Goal: Information Seeking & Learning: Learn about a topic

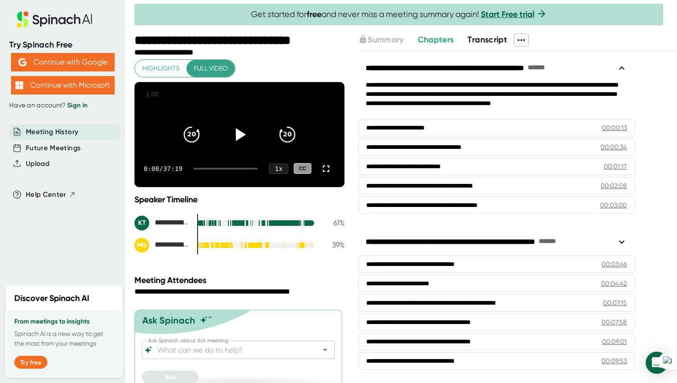
click at [481, 45] on button "Transcript" at bounding box center [487, 40] width 40 height 12
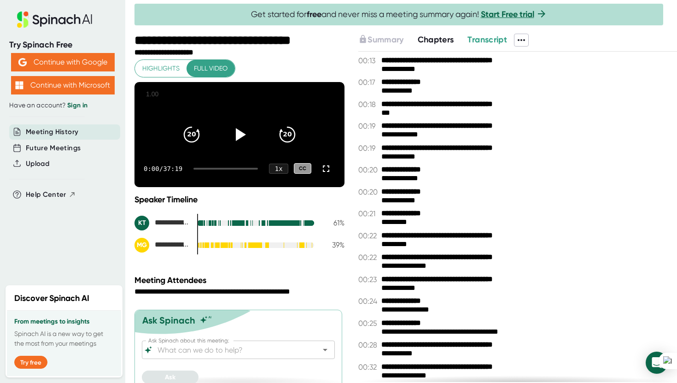
click at [521, 38] on icon at bounding box center [521, 40] width 11 height 11
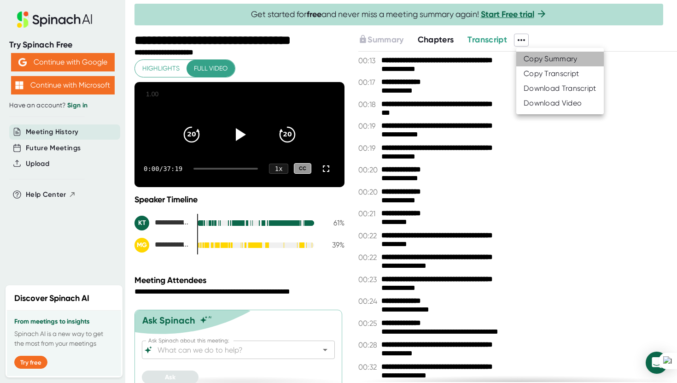
click at [532, 58] on div "Copy Summary" at bounding box center [550, 58] width 54 height 9
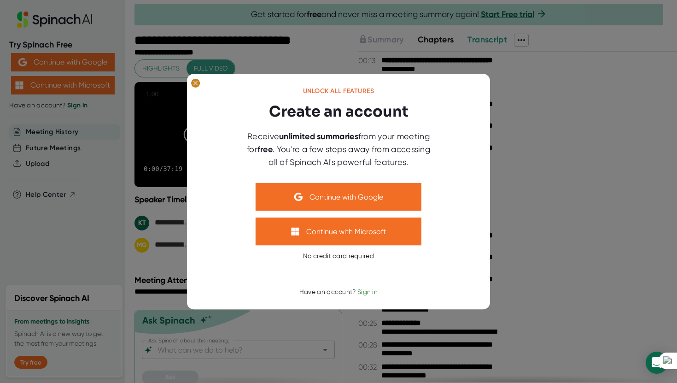
click at [195, 84] on ellipse at bounding box center [195, 82] width 9 height 9
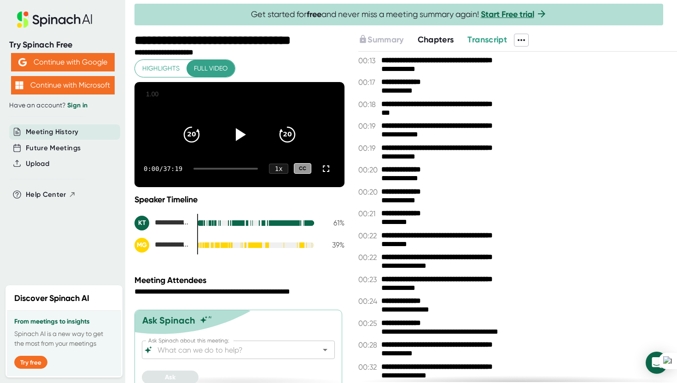
click at [527, 41] on icon at bounding box center [521, 40] width 11 height 11
click at [534, 77] on div "Copy Transcript" at bounding box center [551, 73] width 56 height 9
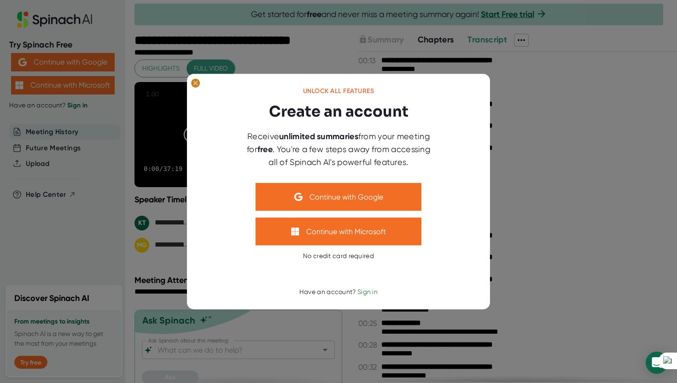
click at [195, 86] on ellipse at bounding box center [195, 82] width 9 height 9
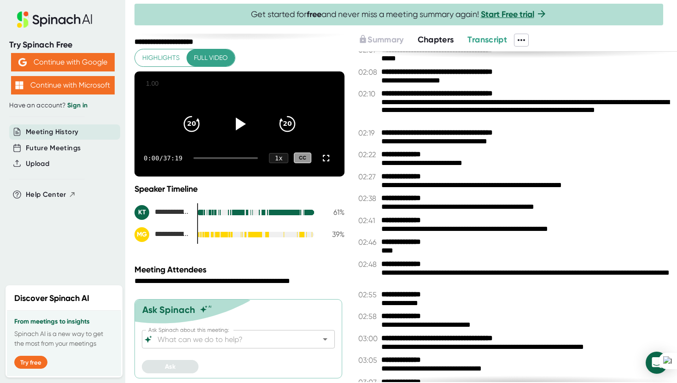
scroll to position [1273, 0]
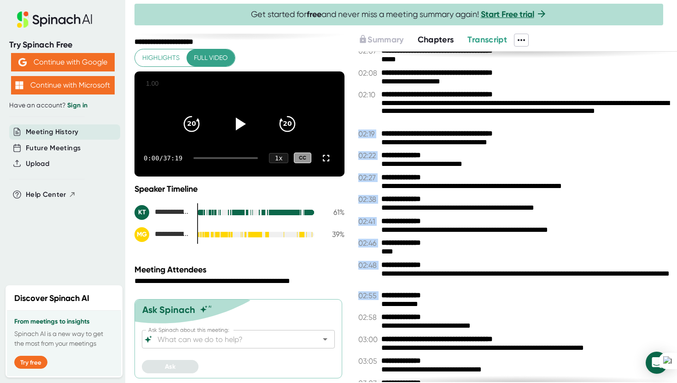
drag, startPoint x: 380, startPoint y: 104, endPoint x: 407, endPoint y: 291, distance: 189.3
click at [407, 291] on div "**********" at bounding box center [517, 217] width 319 height 331
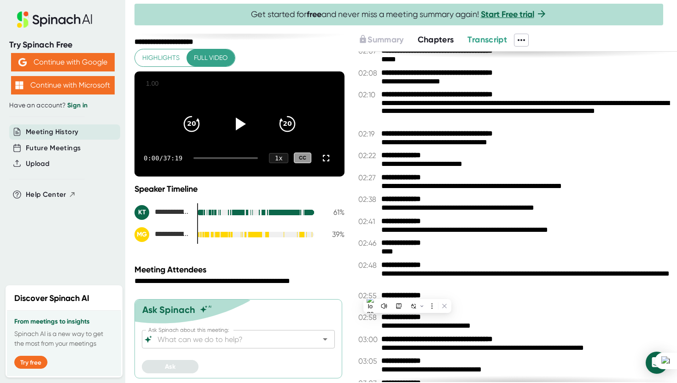
click at [381, 104] on div "**********" at bounding box center [517, 107] width 319 height 35
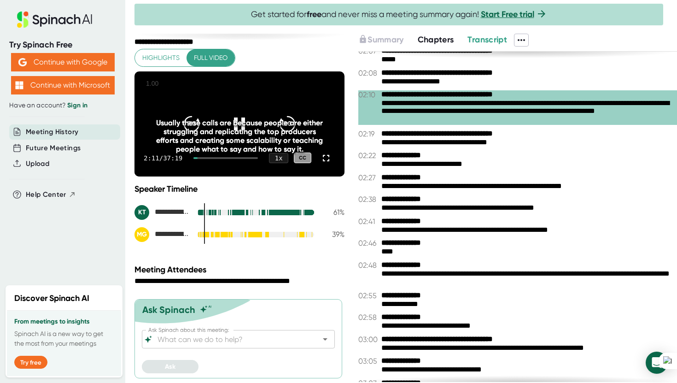
drag, startPoint x: 383, startPoint y: 104, endPoint x: 419, endPoint y: 215, distance: 116.5
click at [419, 215] on div "**********" at bounding box center [517, 217] width 319 height 331
click at [525, 39] on icon at bounding box center [521, 40] width 7 height 2
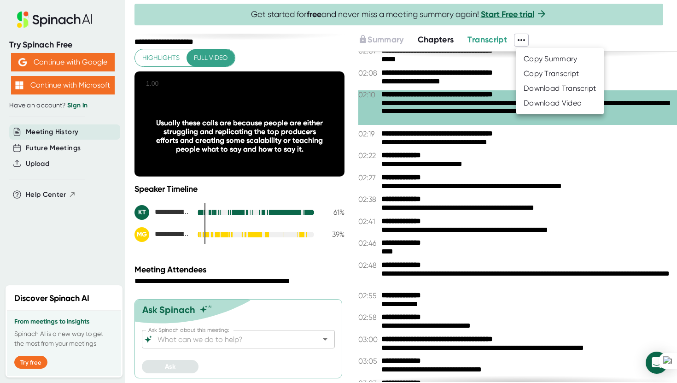
click at [76, 61] on div at bounding box center [338, 191] width 677 height 383
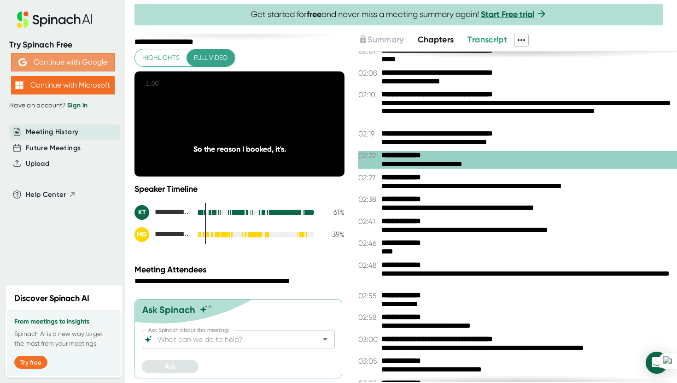
click at [66, 64] on button "Continue with Google" at bounding box center [63, 62] width 104 height 18
